Goal: Information Seeking & Learning: Stay updated

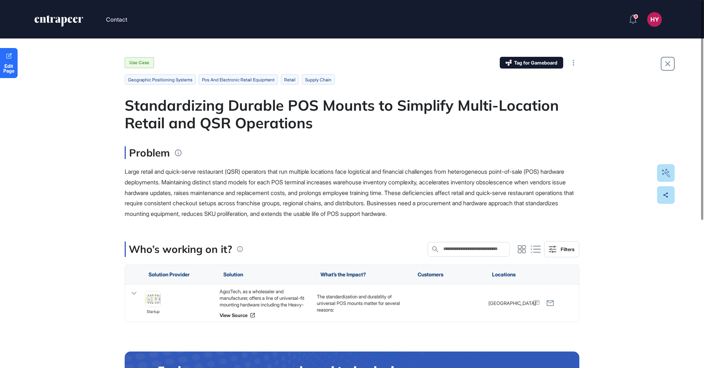
click at [274, 103] on div "Standardizing Durable POS Mounts to Simplify Multi-Location Retail and QSR Oper…" at bounding box center [352, 113] width 454 height 35
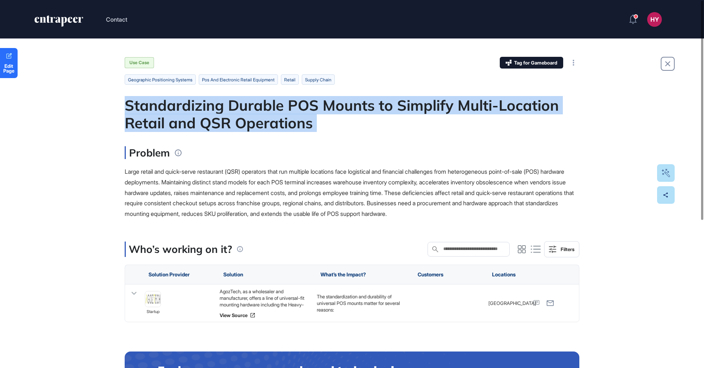
click at [274, 103] on div "Standardizing Durable POS Mounts to Simplify Multi-Location Retail and QSR Oper…" at bounding box center [352, 113] width 454 height 35
copy div "Standardizing Durable POS Mounts to Simplify Multi-Location Retail and QSR Oper…"
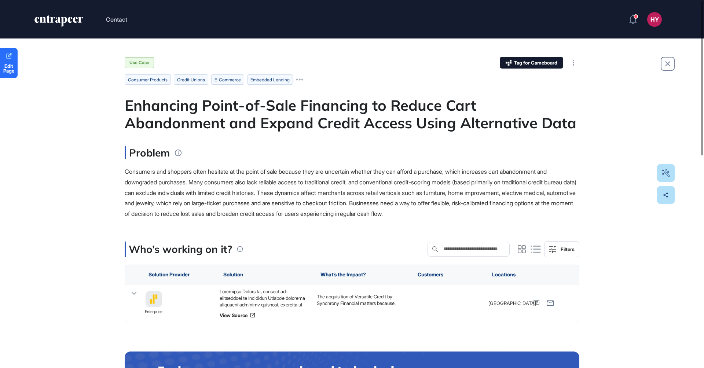
click at [259, 130] on div "Enhancing Point-of-Sale Financing to Reduce Cart Abandonment and Expand Credit …" at bounding box center [352, 113] width 454 height 35
click at [259, 129] on div "Enhancing Point-of-Sale Financing to Reduce Cart Abandonment and Expand Credit …" at bounding box center [352, 113] width 454 height 35
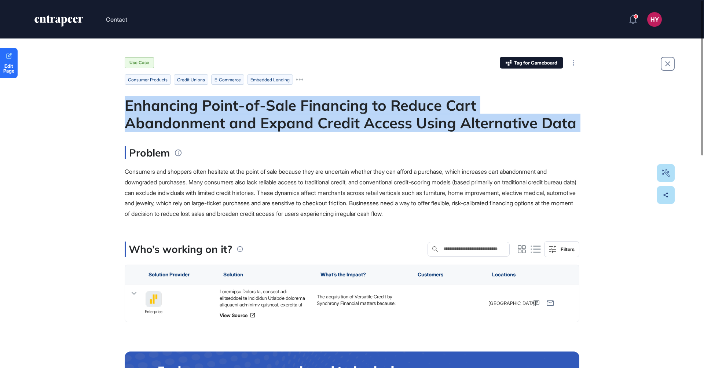
click at [259, 129] on div "Enhancing Point-of-Sale Financing to Reduce Cart Abandonment and Expand Credit …" at bounding box center [352, 113] width 454 height 35
copy div "Enhancing Point-of-Sale Financing to Reduce Cart Abandonment and Expand Credit …"
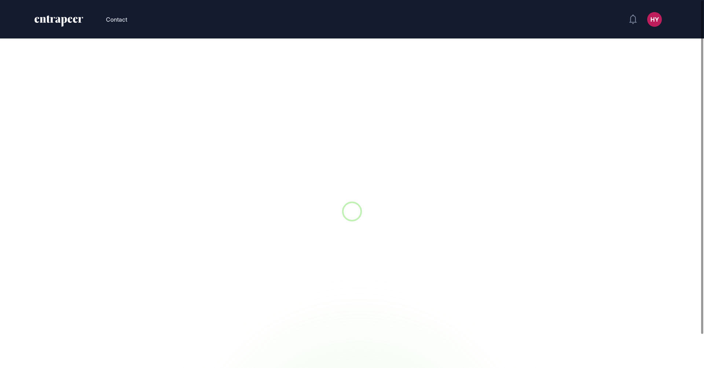
scroll to position [0, 0]
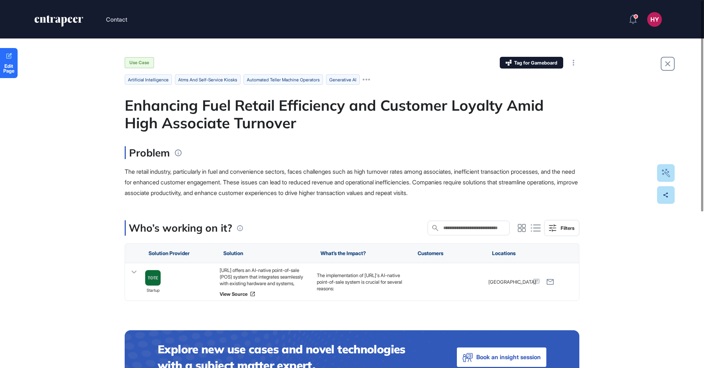
click at [263, 118] on div "Enhancing Fuel Retail Efficiency and Customer Loyalty Amid High Associate Turno…" at bounding box center [352, 113] width 454 height 35
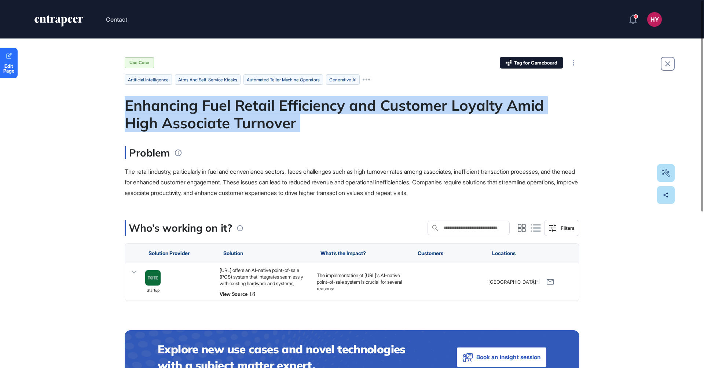
click at [263, 118] on div "Enhancing Fuel Retail Efficiency and Customer Loyalty Amid High Associate Turno…" at bounding box center [352, 113] width 454 height 35
copy div "Enhancing Fuel Retail Efficiency and Customer Loyalty Amid High Associate Turno…"
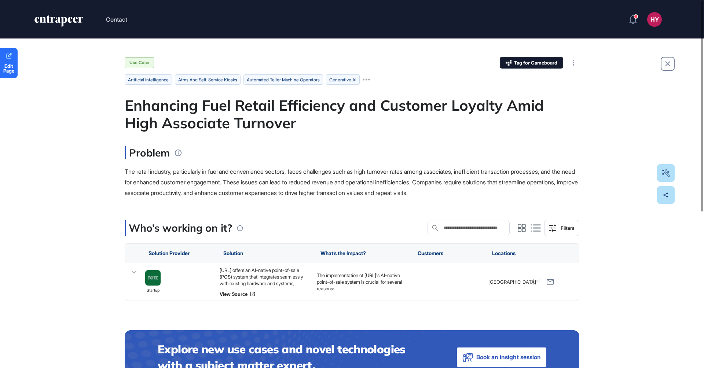
click at [204, 161] on div "Problem The retail industry, particularly in fuel and convenience sectors, face…" at bounding box center [352, 172] width 454 height 52
click at [240, 278] on div "Tote.ai offers an AI-native point-of-sale (POS) system that integrates seamless…" at bounding box center [264, 277] width 90 height 20
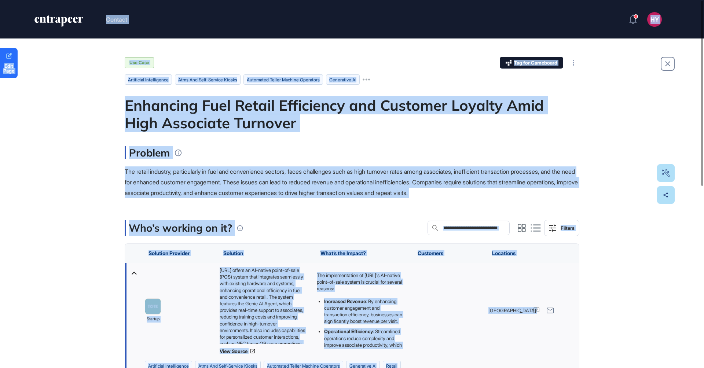
copy body "Contact HY Admin Dashboard Dashboard Profile My Content Request More Data Edit …"
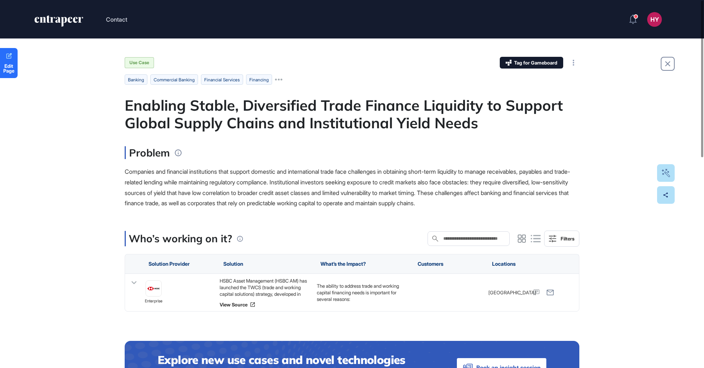
click at [263, 119] on div "Enabling Stable, Diversified Trade Finance Liquidity to Support Global Supply C…" at bounding box center [352, 113] width 454 height 35
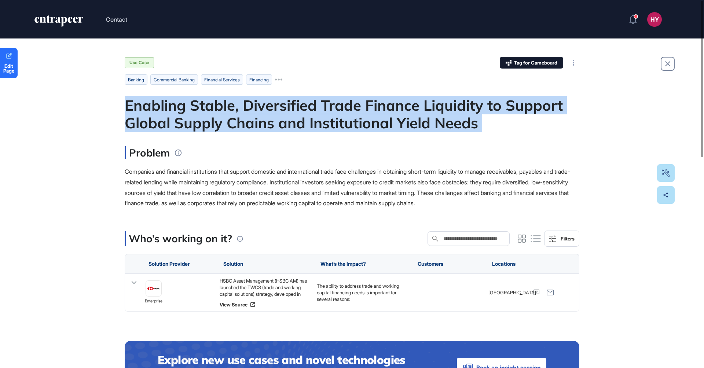
click at [263, 119] on div "Enabling Stable, Diversified Trade Finance Liquidity to Support Global Supply C…" at bounding box center [352, 113] width 454 height 35
copy div "Enabling Stable, Diversified Trade Finance Liquidity to Support Global Supply C…"
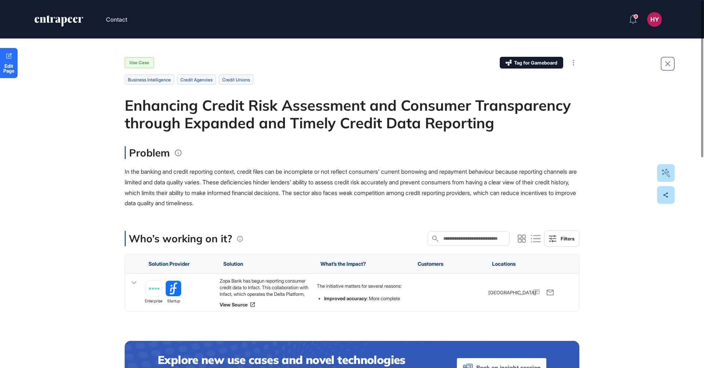
click at [259, 111] on div "Enhancing Credit Risk Assessment and Consumer Transparency through Expanded and…" at bounding box center [352, 113] width 454 height 35
click at [199, 112] on div "Enhancing Credit Risk Assessment and Consumer Transparency through Expanded and…" at bounding box center [352, 113] width 454 height 35
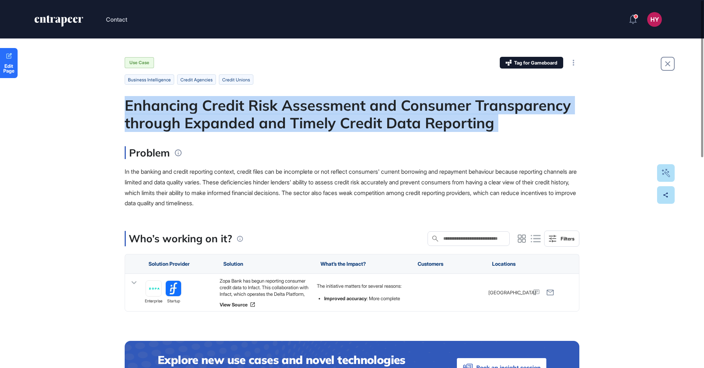
click at [199, 112] on div "Enhancing Credit Risk Assessment and Consumer Transparency through Expanded and…" at bounding box center [352, 113] width 454 height 35
copy div "Enhancing Credit Risk Assessment and Consumer Transparency through Expanded and…"
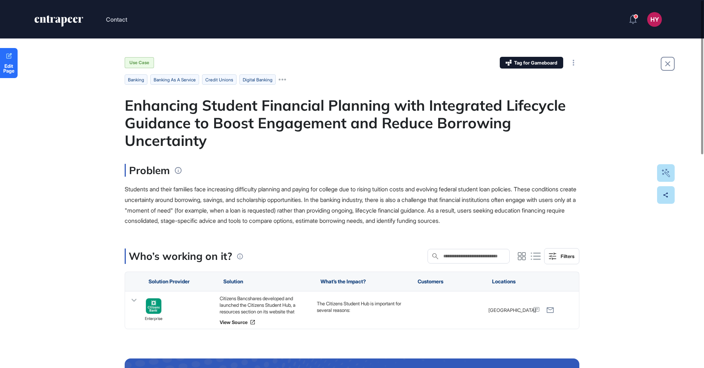
click at [377, 127] on div "Enhancing Student Financial Planning with Integrated Lifecycle Guidance to Boos…" at bounding box center [352, 122] width 454 height 53
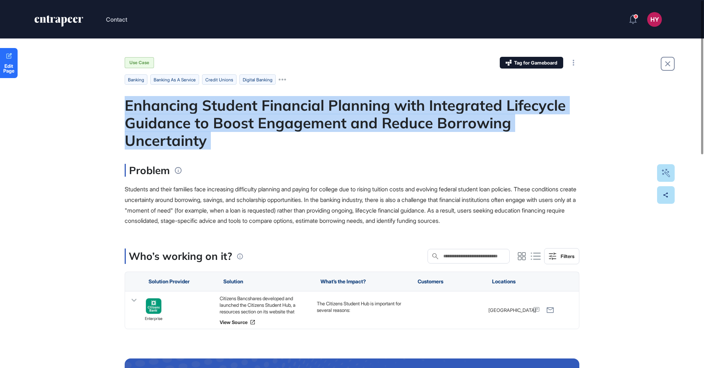
click at [377, 127] on div "Enhancing Student Financial Planning with Integrated Lifecycle Guidance to Boos…" at bounding box center [352, 122] width 454 height 53
copy div "Enhancing Student Financial Planning with Integrated Lifecycle Guidance to Boos…"
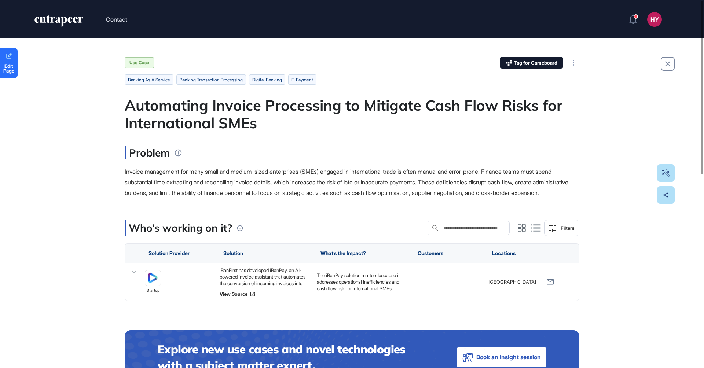
click at [287, 105] on div "Automating Invoice Processing to Mitigate Cash Flow Risks for International SMEs" at bounding box center [352, 113] width 454 height 35
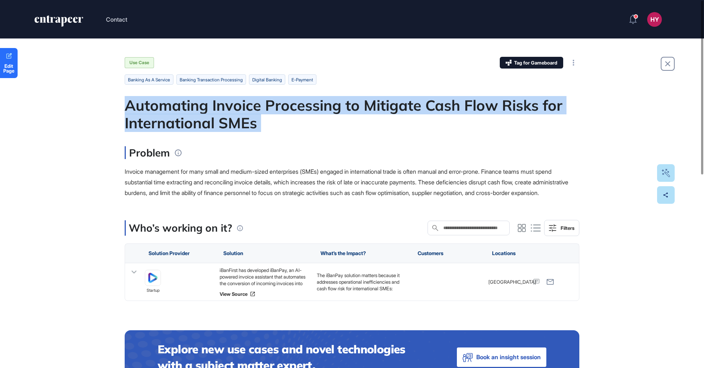
click at [287, 105] on div "Automating Invoice Processing to Mitigate Cash Flow Risks for International SMEs" at bounding box center [352, 113] width 454 height 35
copy div "Automating Invoice Processing to Mitigate Cash Flow Risks for International SMEs"
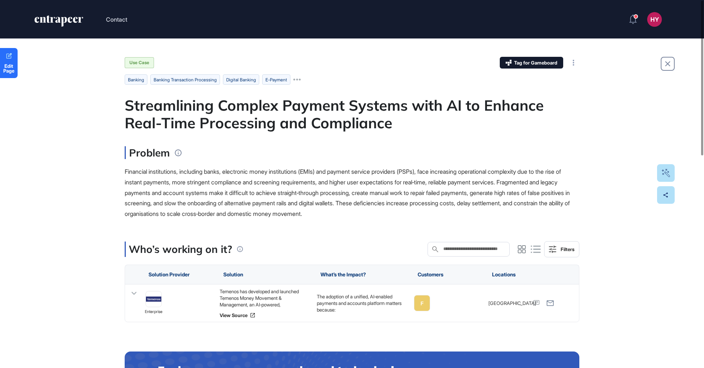
click at [250, 104] on div "Streamlining Complex Payment Systems with AI to Enhance Real-Time Processing an…" at bounding box center [352, 113] width 454 height 35
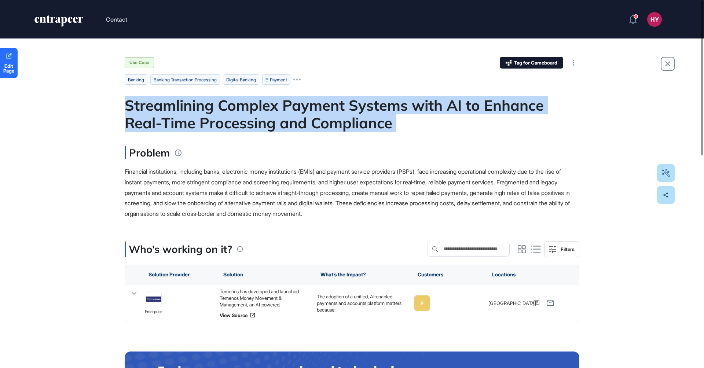
click at [250, 104] on div "Streamlining Complex Payment Systems with AI to Enhance Real-Time Processing an…" at bounding box center [352, 113] width 454 height 35
copy div "Streamlining Complex Payment Systems with AI to Enhance Real-Time Processing an…"
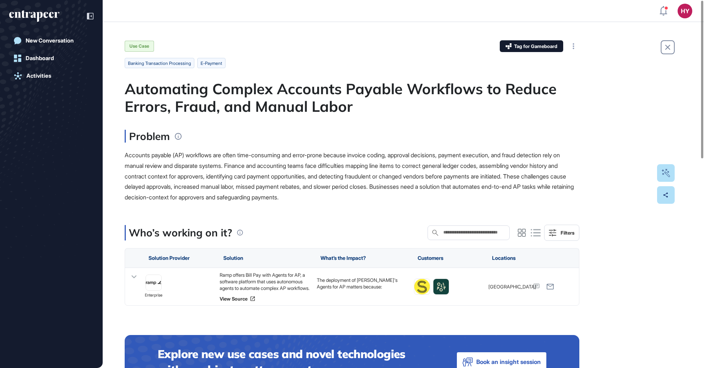
click at [252, 101] on div "Automating Complex Accounts Payable Workflows to Reduce Errors, Fraud, and Manu…" at bounding box center [352, 97] width 454 height 35
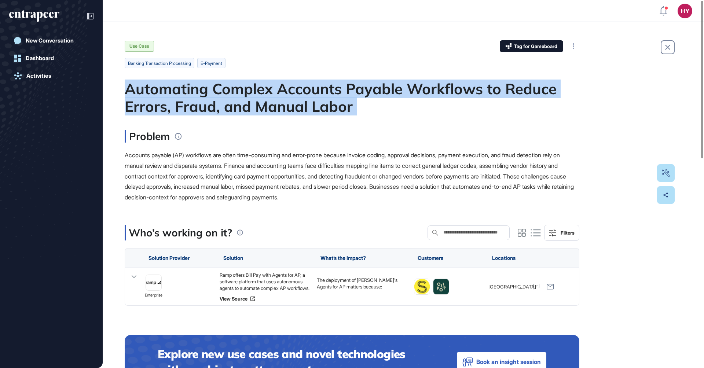
click at [252, 101] on div "Automating Complex Accounts Payable Workflows to Reduce Errors, Fraud, and Manu…" at bounding box center [352, 97] width 454 height 35
copy div "Automating Complex Accounts Payable Workflows to Reduce Errors, Fraud, and Manu…"
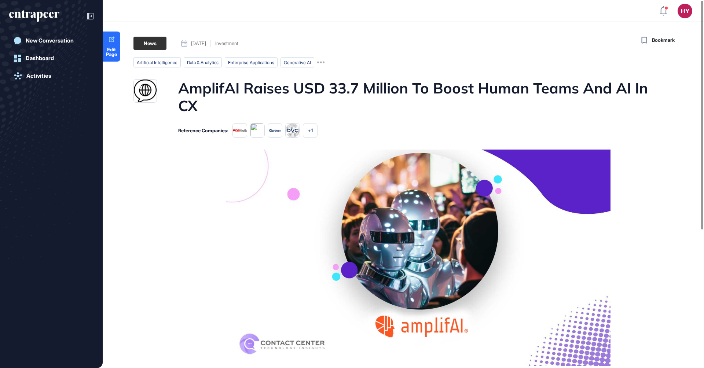
click at [336, 89] on h1 "AmplifAI Raises USD 33.7 Million To Boost Human Teams And AI In CX" at bounding box center [417, 96] width 478 height 35
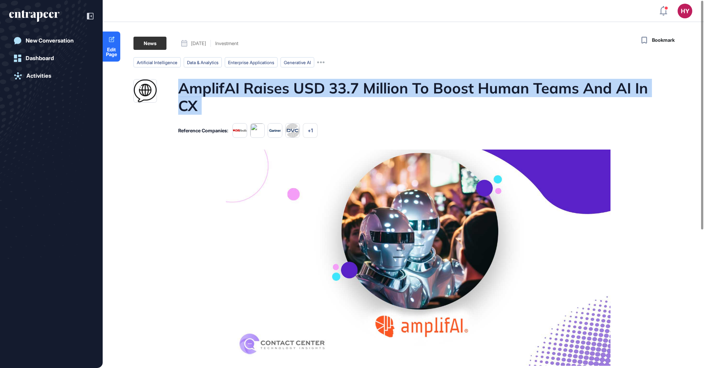
click at [336, 89] on h1 "AmplifAI Raises USD 33.7 Million To Boost Human Teams And AI In CX" at bounding box center [417, 96] width 478 height 35
copy h1 "AmplifAI Raises USD 33.7 Million To Boost Human Teams And AI In CX"
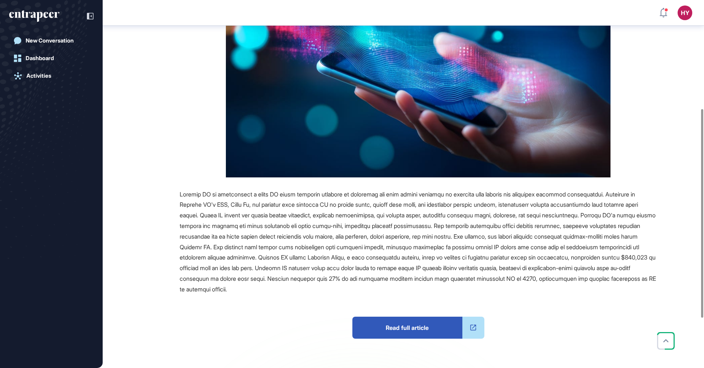
scroll to position [189, 0]
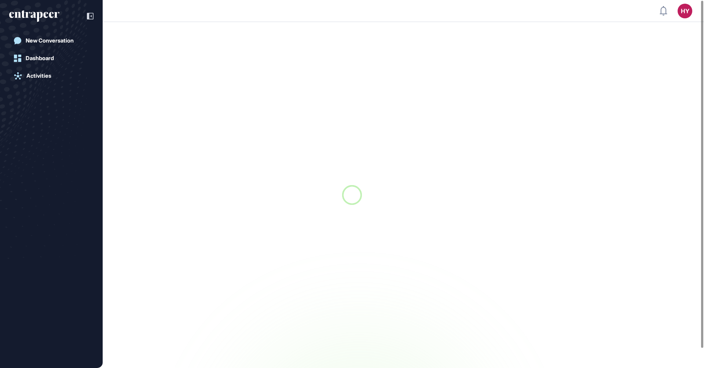
scroll to position [0, 0]
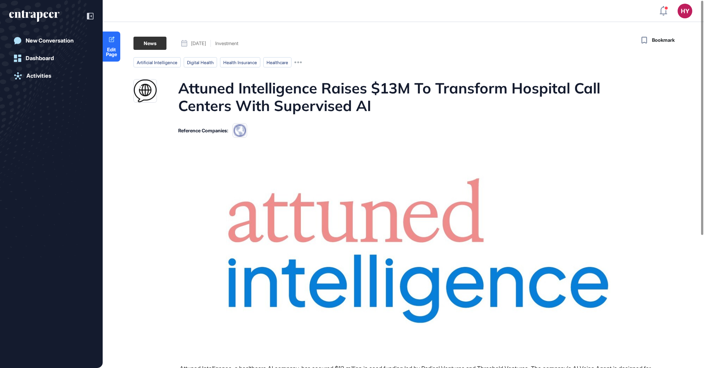
click at [308, 89] on h1 "Attuned Intelligence Raises $13M To Transform Hospital Call Centers With Superv…" at bounding box center [417, 96] width 478 height 35
click at [308, 90] on h1 "Attuned Intelligence Raises $13M To Transform Hospital Call Centers With Superv…" at bounding box center [417, 96] width 478 height 35
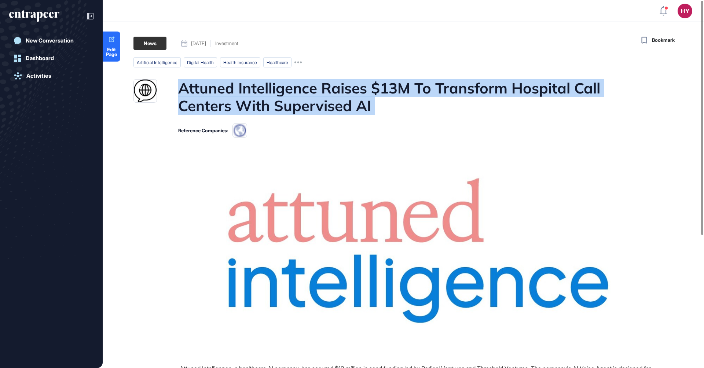
click at [308, 90] on h1 "Attuned Intelligence Raises $13M To Transform Hospital Call Centers With Superv…" at bounding box center [417, 96] width 478 height 35
copy h1 "Attuned Intelligence Raises $13M To Transform Hospital Call Centers With Superv…"
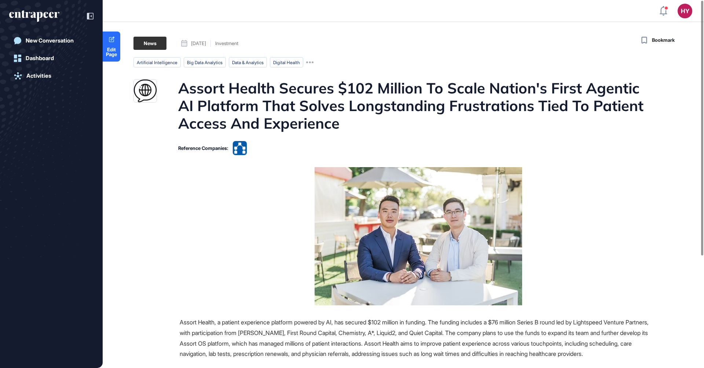
click at [313, 117] on h1 "Assort Health Secures $102 Million To Scale Nation's First Agentic AI Platform …" at bounding box center [417, 105] width 478 height 53
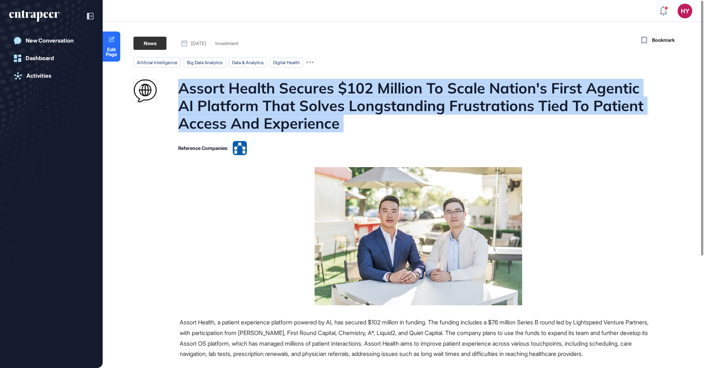
click at [313, 117] on h1 "Assort Health Secures $102 Million To Scale Nation's First Agentic AI Platform …" at bounding box center [417, 105] width 478 height 53
copy h1 "Assort Health Secures $102 Million To Scale Nation's First Agentic AI Platform …"
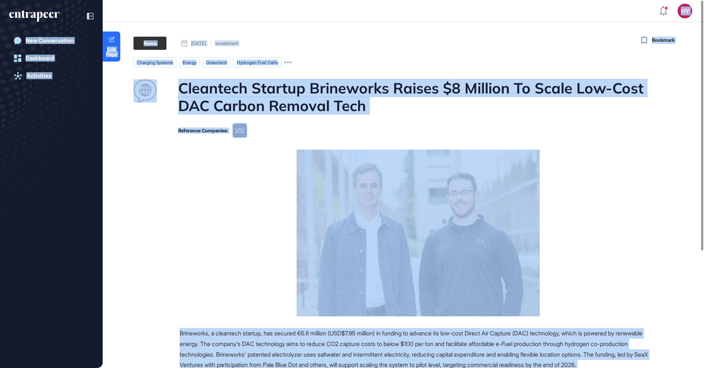
click at [355, 103] on h1 "Cleantech Startup Brineworks Raises $8 Million To Scale Low-Cost DAC Carbon Rem…" at bounding box center [417, 96] width 478 height 35
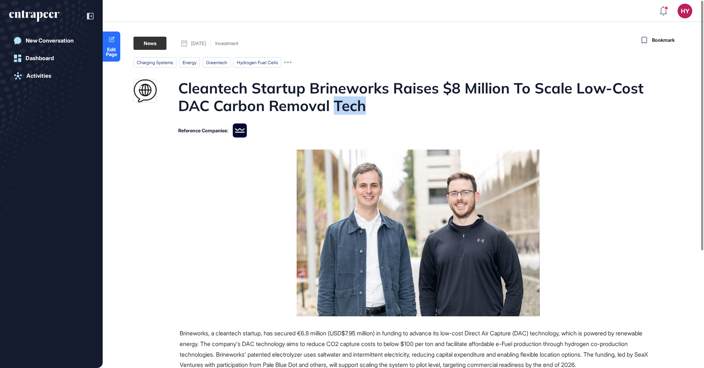
click at [355, 103] on h1 "Cleantech Startup Brineworks Raises $8 Million To Scale Low-Cost DAC Carbon Rem…" at bounding box center [417, 96] width 478 height 35
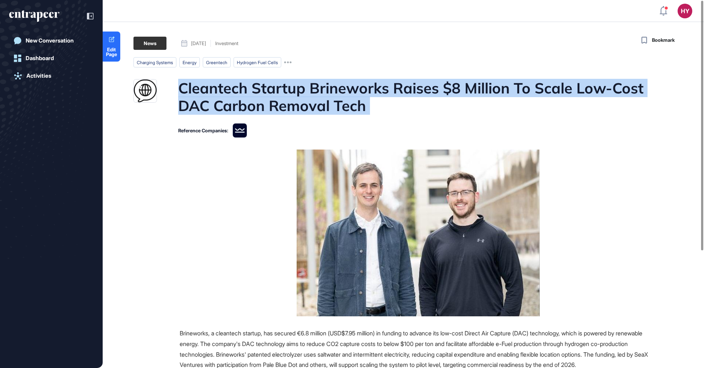
click at [355, 103] on h1 "Cleantech Startup Brineworks Raises $8 Million To Scale Low-Cost DAC Carbon Rem…" at bounding box center [417, 96] width 478 height 35
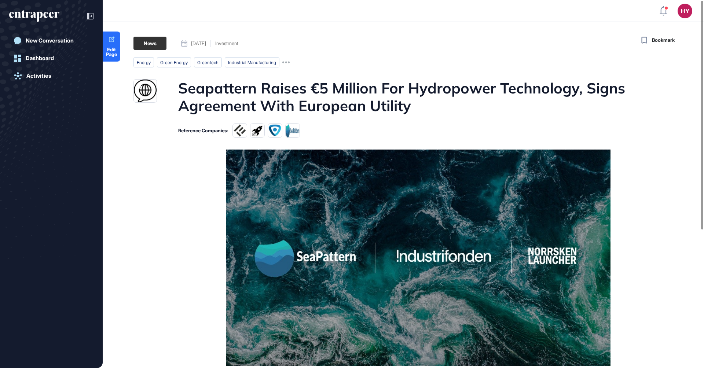
click at [320, 90] on h1 "Seapattern Raises €5 Million For Hydropower Technology, Signs Agreement With Eu…" at bounding box center [417, 96] width 478 height 35
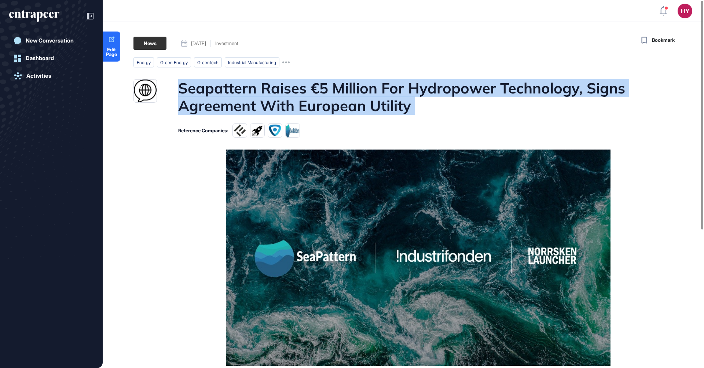
click at [320, 90] on h1 "Seapattern Raises €5 Million For Hydropower Technology, Signs Agreement With Eu…" at bounding box center [417, 96] width 478 height 35
copy h1 "Seapattern Raises €5 Million For Hydropower Technology, Signs Agreement With Eu…"
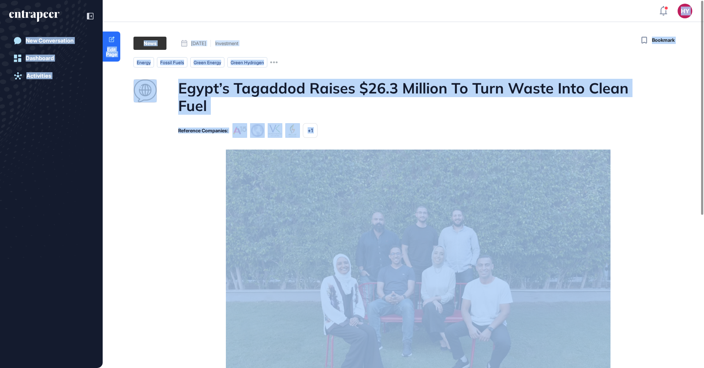
click at [290, 84] on h1 "Egypt’s Tagaddod Raises $26.3 Million To Turn Waste Into Clean Fuel" at bounding box center [417, 96] width 478 height 35
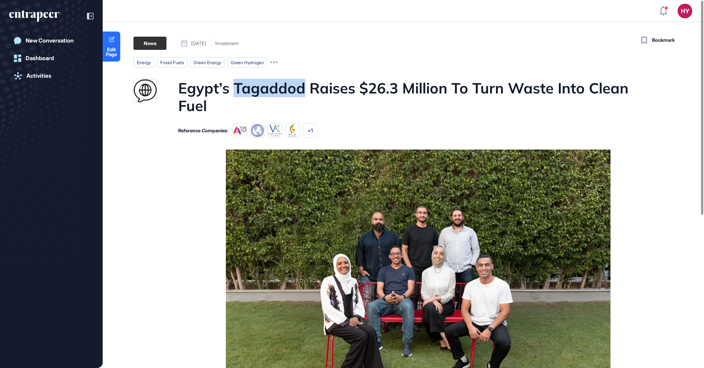
click at [290, 84] on h1 "Egypt’s Tagaddod Raises $26.3 Million To Turn Waste Into Clean Fuel" at bounding box center [417, 96] width 478 height 35
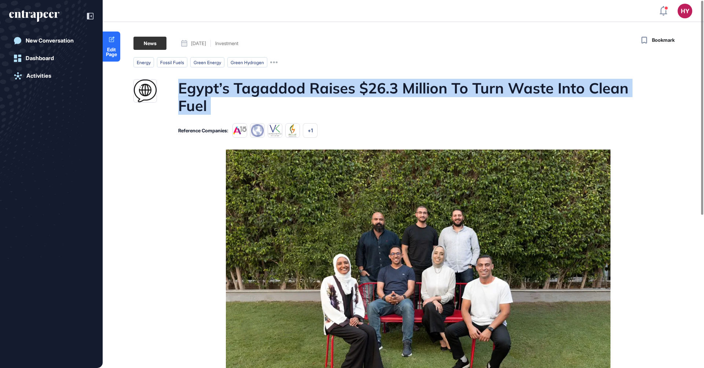
click at [290, 84] on h1 "Egypt’s Tagaddod Raises $26.3 Million To Turn Waste Into Clean Fuel" at bounding box center [417, 96] width 478 height 35
